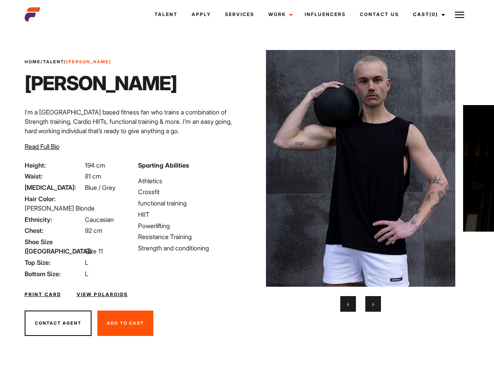
click at [426, 14] on link "Cast (0)" at bounding box center [428, 14] width 44 height 21
click at [459, 14] on img at bounding box center [459, 14] width 9 height 9
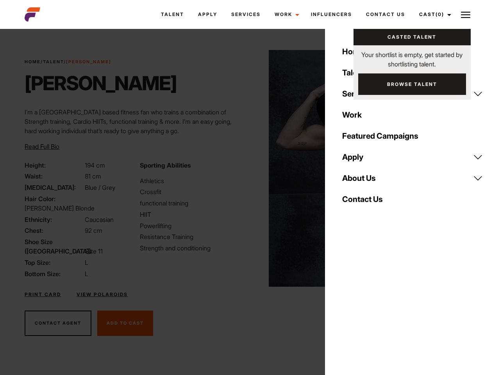
click at [360, 181] on img at bounding box center [364, 168] width 190 height 237
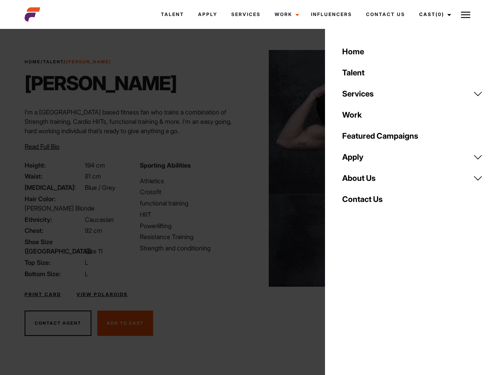
click at [247, 168] on div "Sporting Abilities Athletics Crossfit functional training HIIT Powerlifting Res…" at bounding box center [192, 220] width 115 height 118
click at [348, 304] on div "Home Talent Services Talent Casting Photography Videography Creative Hair and M…" at bounding box center [412, 187] width 175 height 375
click at [373, 304] on div "Home Talent Services Talent Casting Photography Videography Creative Hair and M…" at bounding box center [412, 187] width 175 height 375
